Goal: Information Seeking & Learning: Learn about a topic

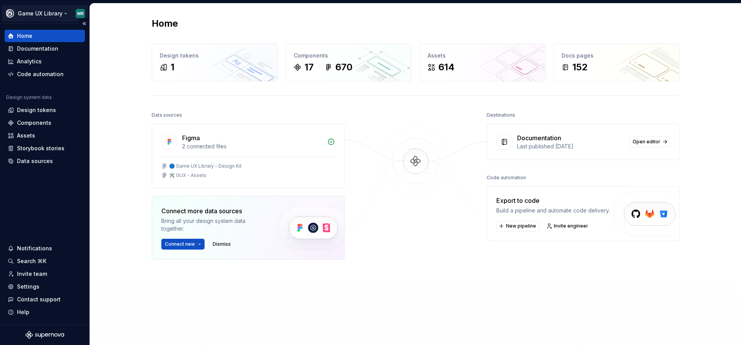
click at [44, 15] on html "Game UX Library MR Home Documentation Analytics Code automation Design system d…" at bounding box center [370, 172] width 741 height 345
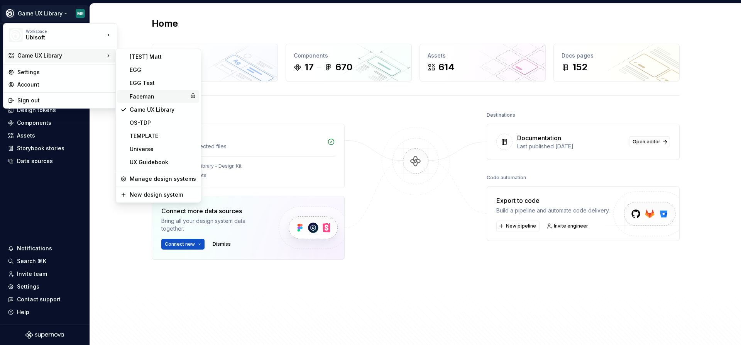
click at [147, 94] on div "Faceman" at bounding box center [158, 97] width 57 height 8
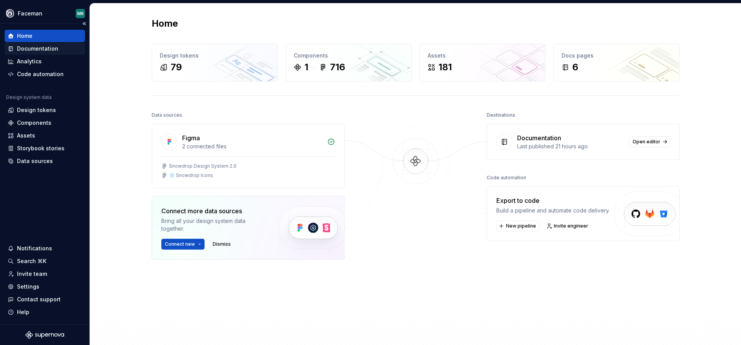
click at [53, 50] on div "Documentation" at bounding box center [37, 49] width 41 height 8
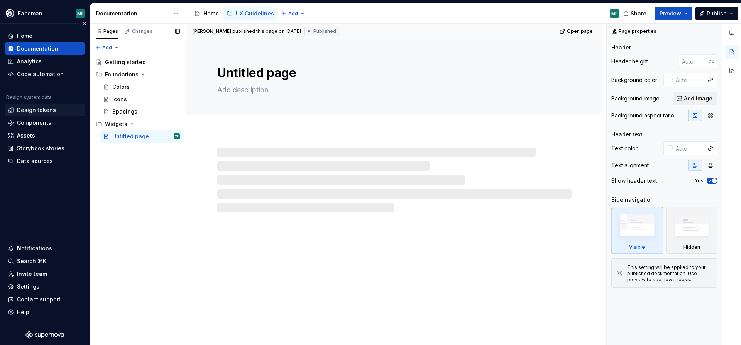
type textarea "*"
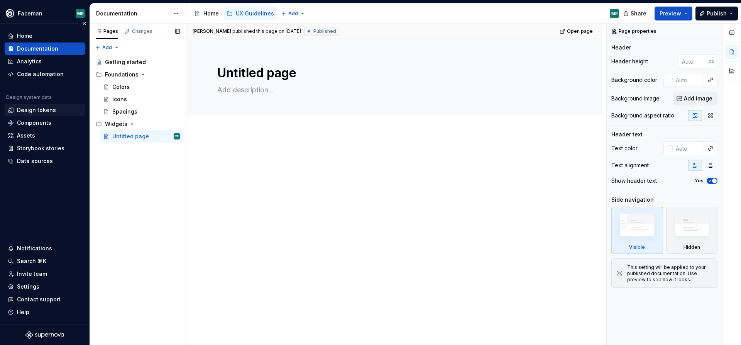
click at [25, 110] on div "Design tokens" at bounding box center [36, 110] width 39 height 8
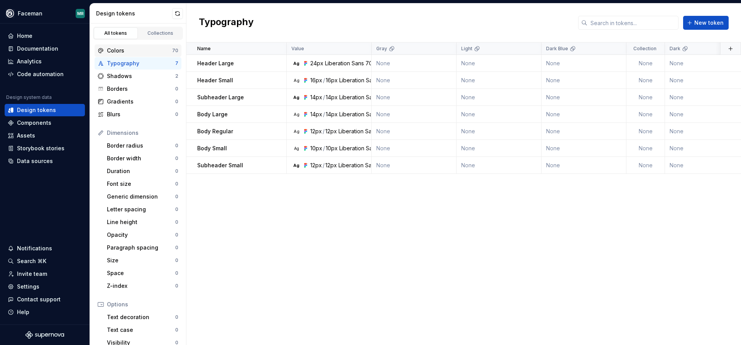
click at [130, 52] on div "Colors" at bounding box center [139, 51] width 65 height 8
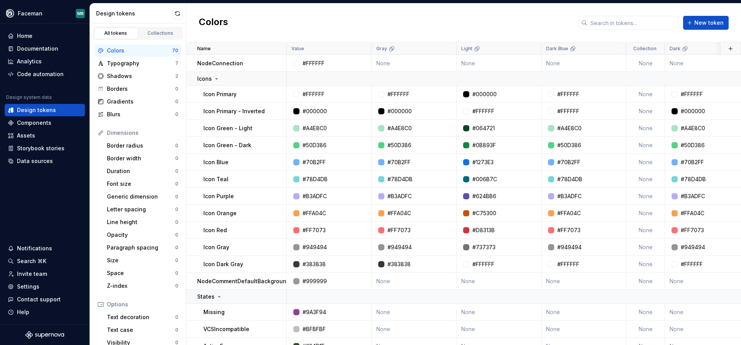
click at [124, 49] on div "Colors" at bounding box center [139, 51] width 65 height 8
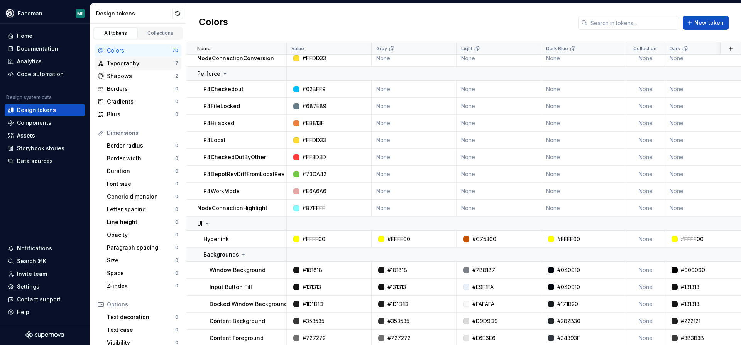
click at [133, 64] on div "Typography" at bounding box center [141, 63] width 68 height 8
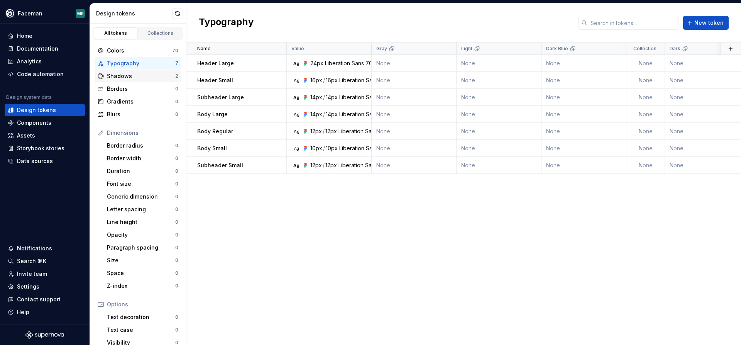
click at [130, 71] on div "Shadows 2" at bounding box center [138, 76] width 87 height 12
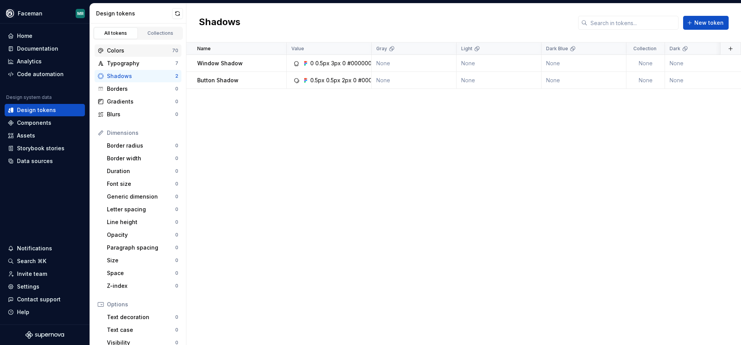
click at [122, 49] on div "Colors" at bounding box center [139, 51] width 65 height 8
